Goal: Check status

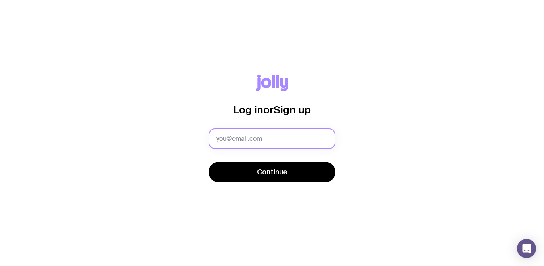
click at [235, 141] on input "text" at bounding box center [272, 138] width 127 height 21
type input "[EMAIL_ADDRESS][DOMAIN_NAME]"
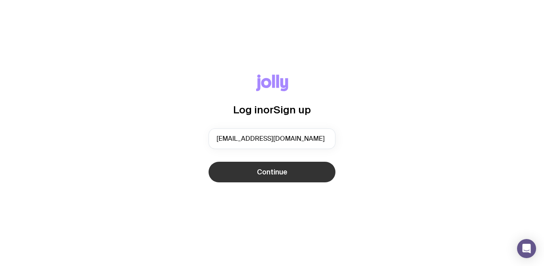
click at [265, 165] on button "Continue" at bounding box center [272, 172] width 127 height 21
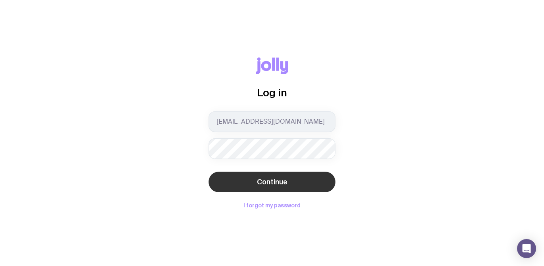
click at [261, 185] on span "Continue" at bounding box center [272, 182] width 31 height 10
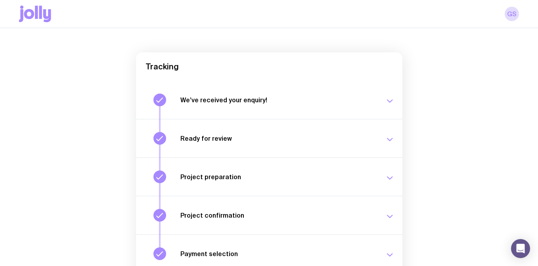
scroll to position [146, 0]
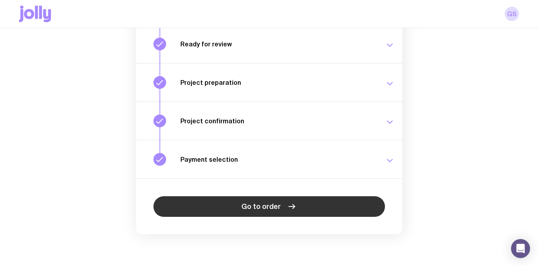
click at [264, 207] on span "Go to order" at bounding box center [260, 207] width 39 height 10
